Goal: Contribute content

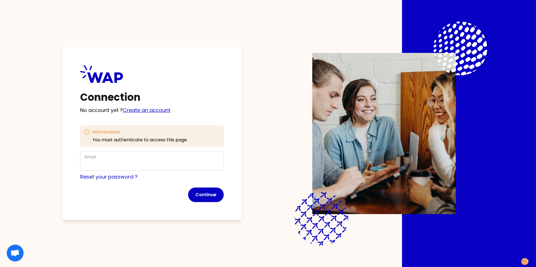
click at [144, 110] on link "Create an account" at bounding box center [147, 110] width 48 height 7
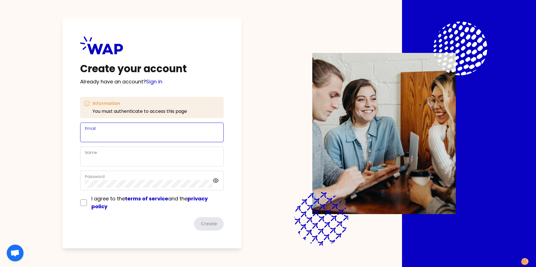
click at [115, 133] on input "Email" at bounding box center [152, 136] width 134 height 8
type input "[PERSON_NAME][EMAIL_ADDRESS][DOMAIN_NAME]"
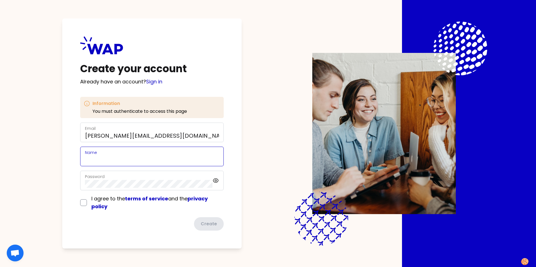
type input "[PERSON_NAME]"
click at [215, 181] on icon at bounding box center [216, 181] width 2 height 2
click at [82, 185] on div "Password" at bounding box center [152, 181] width 144 height 20
drag, startPoint x: 160, startPoint y: 217, endPoint x: 150, endPoint y: 212, distance: 11.2
click at [160, 217] on form "Email [EMAIL_ADDRESS][DOMAIN_NAME] Name [PERSON_NAME] Password I agree to the t…" at bounding box center [152, 177] width 144 height 108
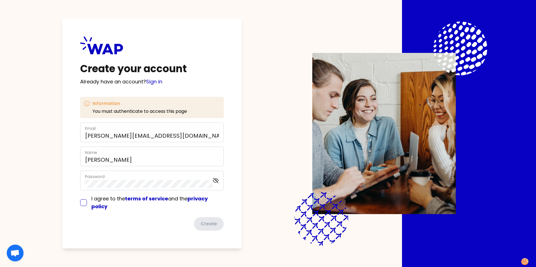
click at [83, 202] on input "checkbox" at bounding box center [83, 203] width 7 height 7
checkbox input "true"
click at [213, 225] on button "Create" at bounding box center [208, 224] width 31 height 15
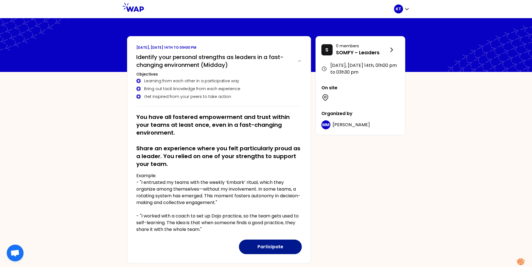
click at [265, 245] on button "Participate" at bounding box center [270, 247] width 63 height 15
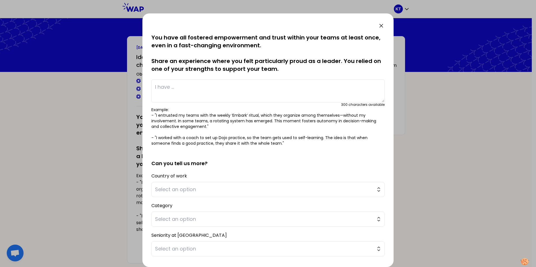
click at [174, 88] on textarea at bounding box center [267, 91] width 233 height 23
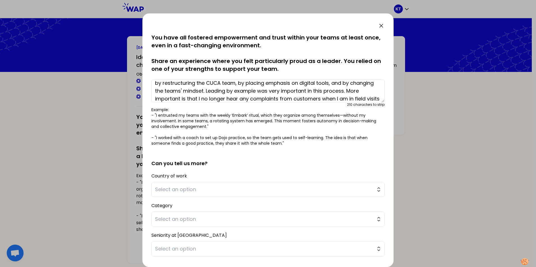
scroll to position [35, 0]
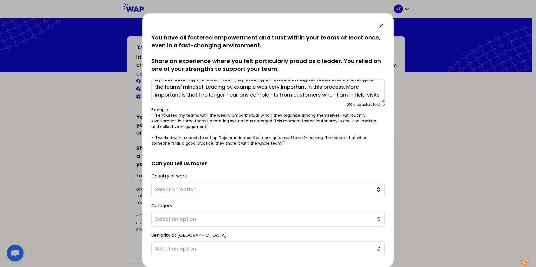
type textarea "The past 4 years we have made the customer the center of our world. Customer ce…"
click at [283, 192] on span "Select an option" at bounding box center [264, 190] width 218 height 8
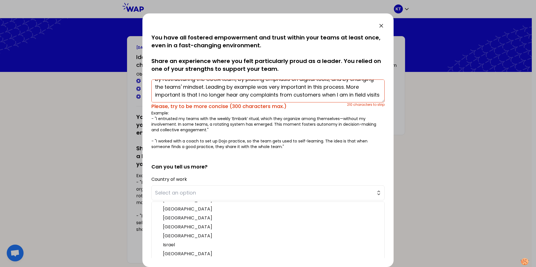
scroll to position [61, 0]
click at [212, 195] on span "Select an option" at bounding box center [264, 193] width 218 height 8
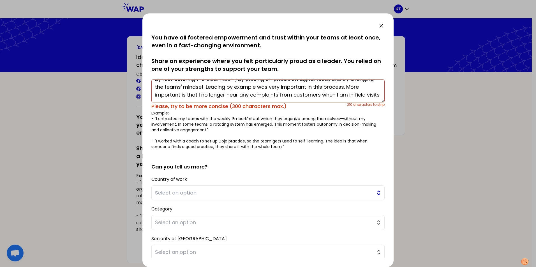
click at [375, 194] on button "Select an option" at bounding box center [267, 193] width 233 height 15
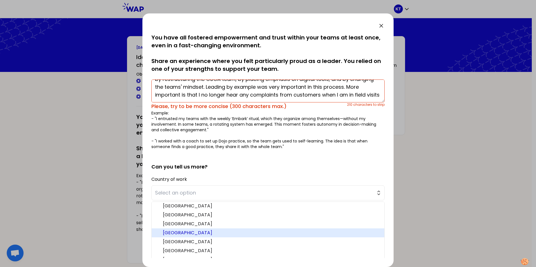
scroll to position [56, 0]
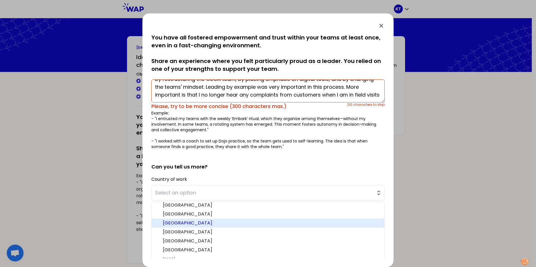
click at [303, 224] on span "[GEOGRAPHIC_DATA]" at bounding box center [271, 223] width 217 height 7
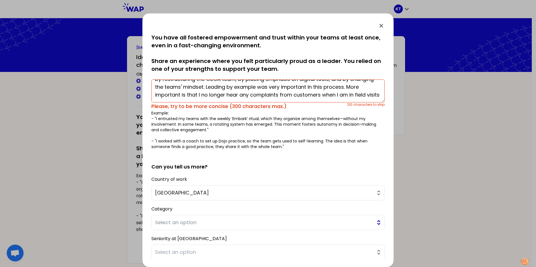
click at [248, 220] on span "Select an option" at bounding box center [264, 223] width 218 height 8
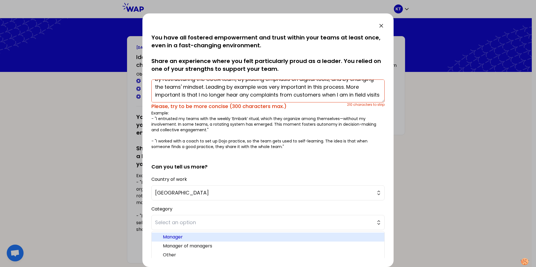
click at [249, 237] on span "Manager" at bounding box center [271, 237] width 217 height 7
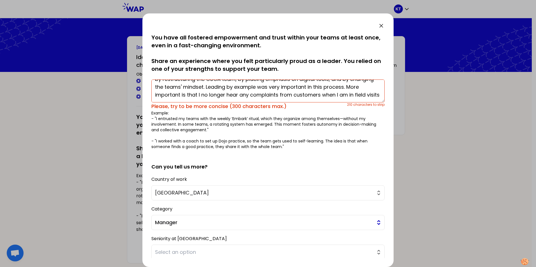
click at [242, 219] on span "Manager" at bounding box center [264, 223] width 218 height 8
click at [262, 222] on span "Manager" at bounding box center [264, 223] width 218 height 8
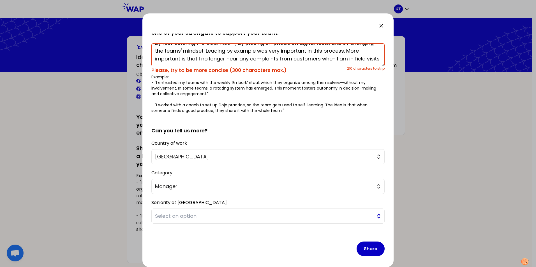
scroll to position [39, 0]
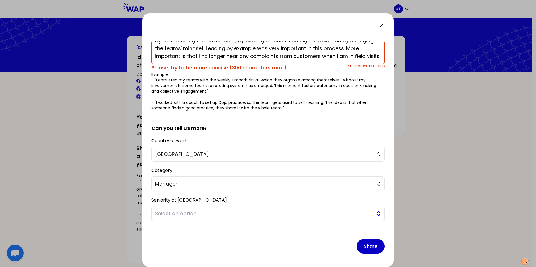
click at [248, 216] on span "Select an option" at bounding box center [264, 214] width 218 height 8
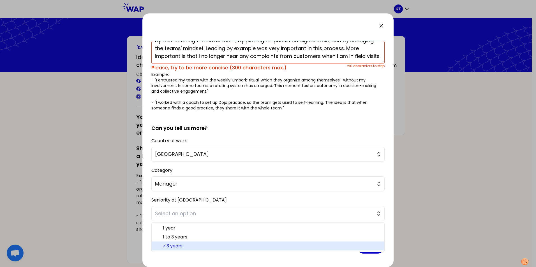
click at [248, 243] on li "> 3 years" at bounding box center [268, 246] width 233 height 9
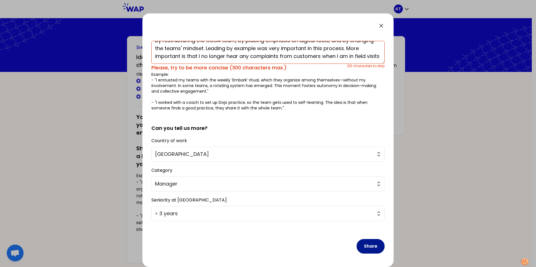
click at [373, 247] on button "Share" at bounding box center [371, 246] width 28 height 15
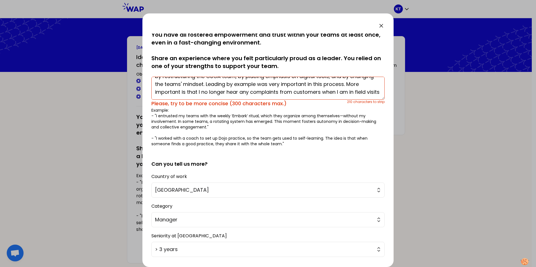
scroll to position [0, 0]
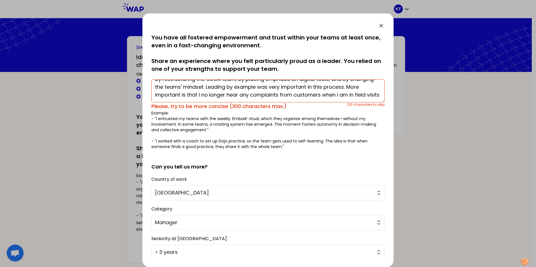
click at [209, 92] on textarea "The past 4 years we have made the customer the center of our world. Customer ce…" at bounding box center [267, 91] width 233 height 23
drag, startPoint x: 155, startPoint y: 88, endPoint x: 200, endPoint y: 99, distance: 45.9
click at [200, 99] on textarea "The past 4 years we have made the customer the center of our world. Customer ce…" at bounding box center [267, 91] width 233 height 23
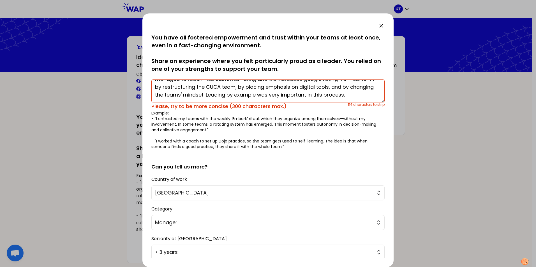
click at [223, 122] on p "Example: - "I entrusted my teams with the weekly ‘Embark’ ritual, which they or…" at bounding box center [267, 129] width 233 height 39
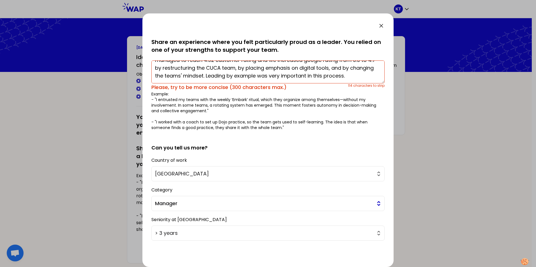
scroll to position [39, 0]
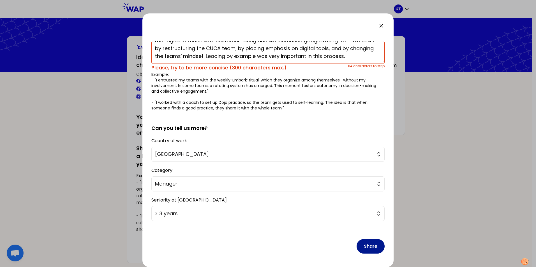
click at [367, 246] on button "Share" at bounding box center [371, 246] width 28 height 15
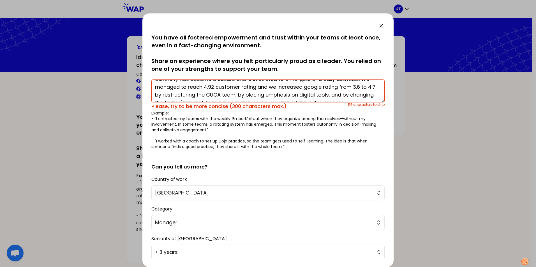
scroll to position [24, 0]
drag, startPoint x: 233, startPoint y: 95, endPoint x: 369, endPoint y: 92, distance: 136.8
click at [373, 92] on textarea "The past 4 years we have made the customer the center of our world. Customer ce…" at bounding box center [267, 91] width 233 height 23
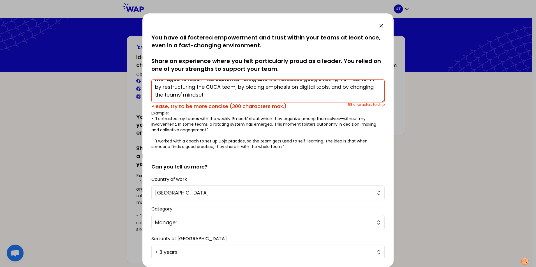
click at [329, 131] on p "Example: - "I entrusted my teams with the weekly ‘Embark’ ritual, which they or…" at bounding box center [267, 129] width 233 height 39
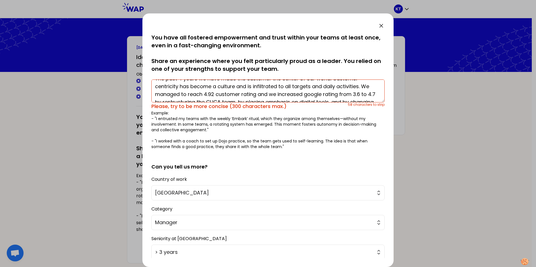
scroll to position [0, 0]
drag, startPoint x: 331, startPoint y: 86, endPoint x: 128, endPoint y: 85, distance: 203.2
click at [128, 85] on div "saved You have all fostered empowerment and trust within your teams at least on…" at bounding box center [268, 133] width 536 height 267
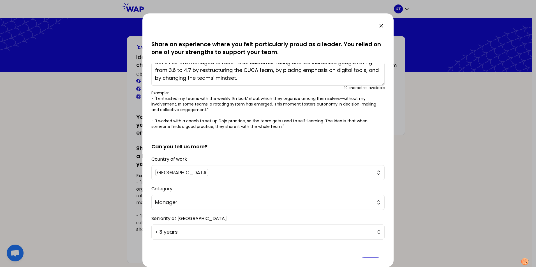
scroll to position [35, 0]
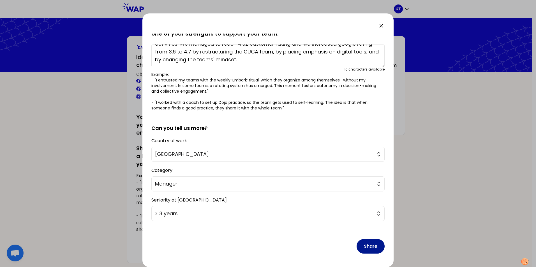
type textarea "Customer centricity has become a culture and is infiltrated to all targets and …"
click at [366, 246] on button "Share" at bounding box center [371, 246] width 28 height 15
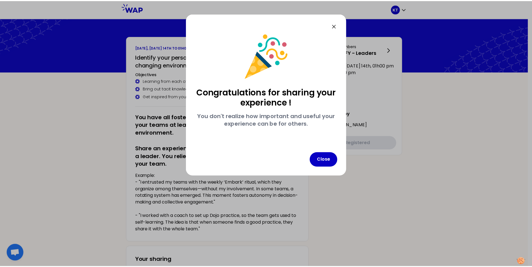
scroll to position [0, 0]
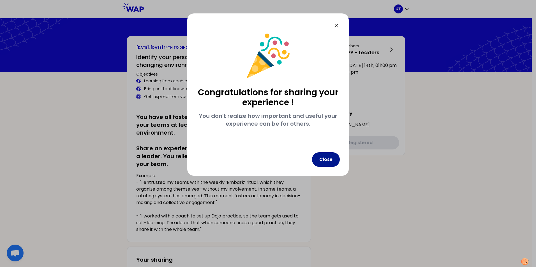
click at [329, 159] on button "Close" at bounding box center [326, 159] width 28 height 15
